Goal: Task Accomplishment & Management: Use online tool/utility

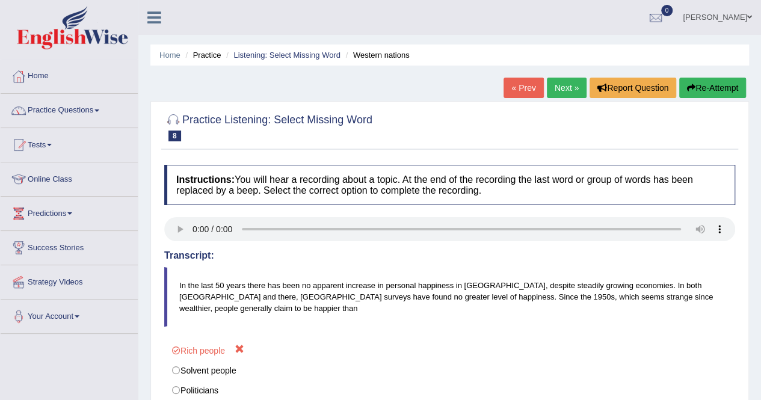
click at [564, 89] on link "Next »" at bounding box center [567, 88] width 40 height 20
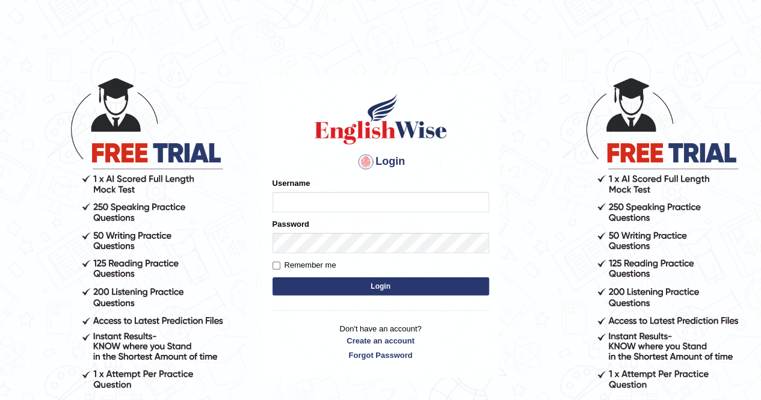
type input "Cjepkoech"
click at [374, 285] on button "Login" at bounding box center [381, 286] width 217 height 18
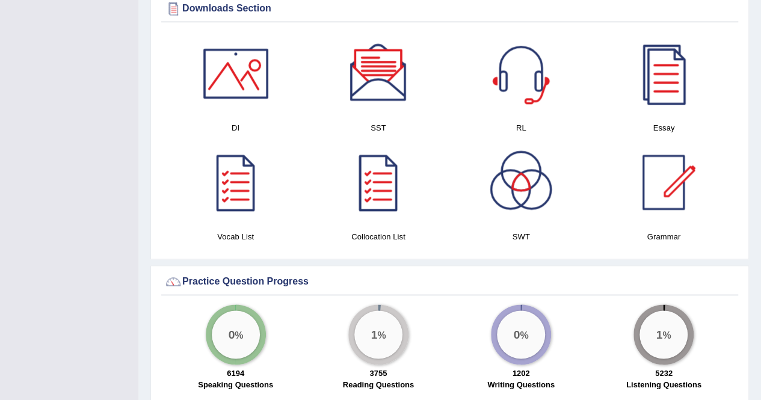
scroll to position [692, 0]
click at [376, 194] on div at bounding box center [378, 182] width 84 height 84
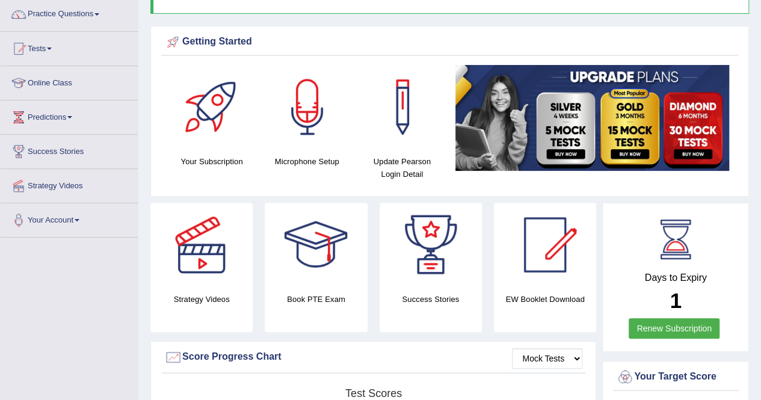
scroll to position [0, 0]
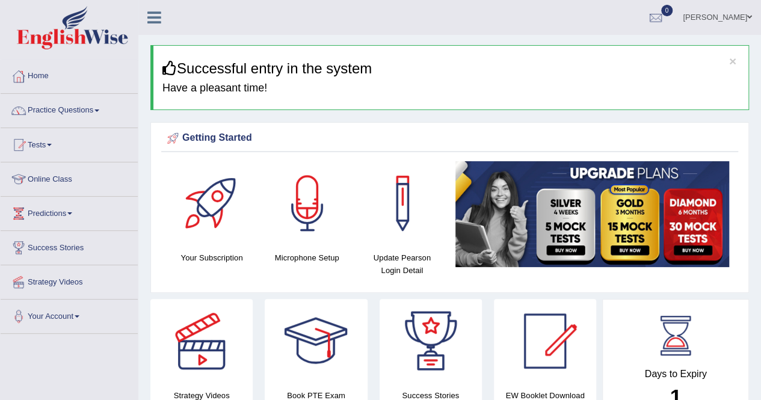
click at [523, 108] on div "× Successful entry in the system Have a pleasant time!" at bounding box center [449, 77] width 599 height 65
